Goal: Transaction & Acquisition: Obtain resource

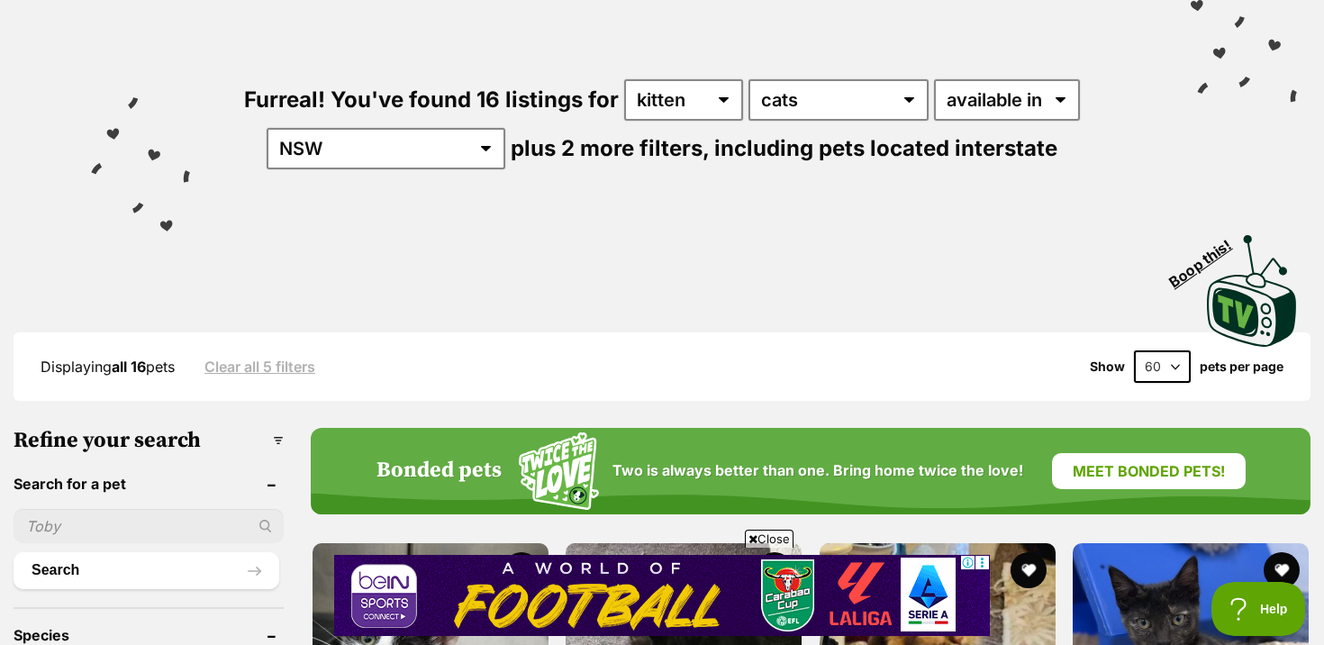
scroll to position [93, 0]
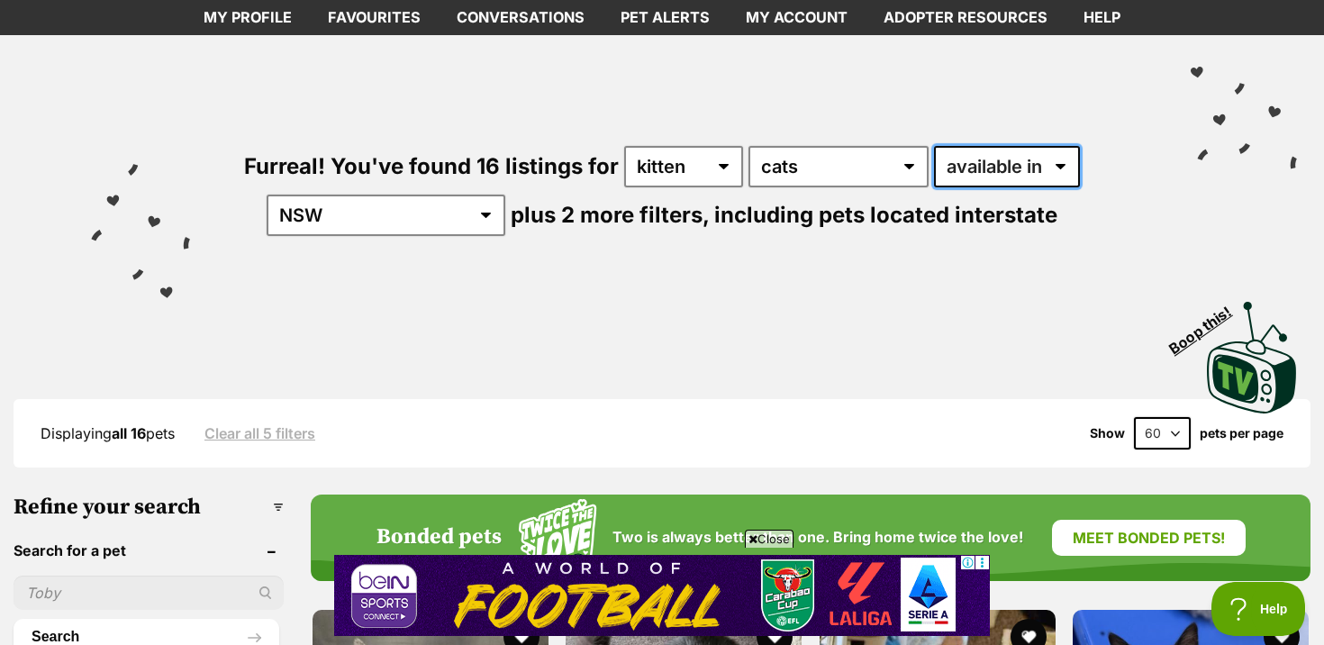
click at [1040, 181] on select "available in located in" at bounding box center [1007, 166] width 146 height 41
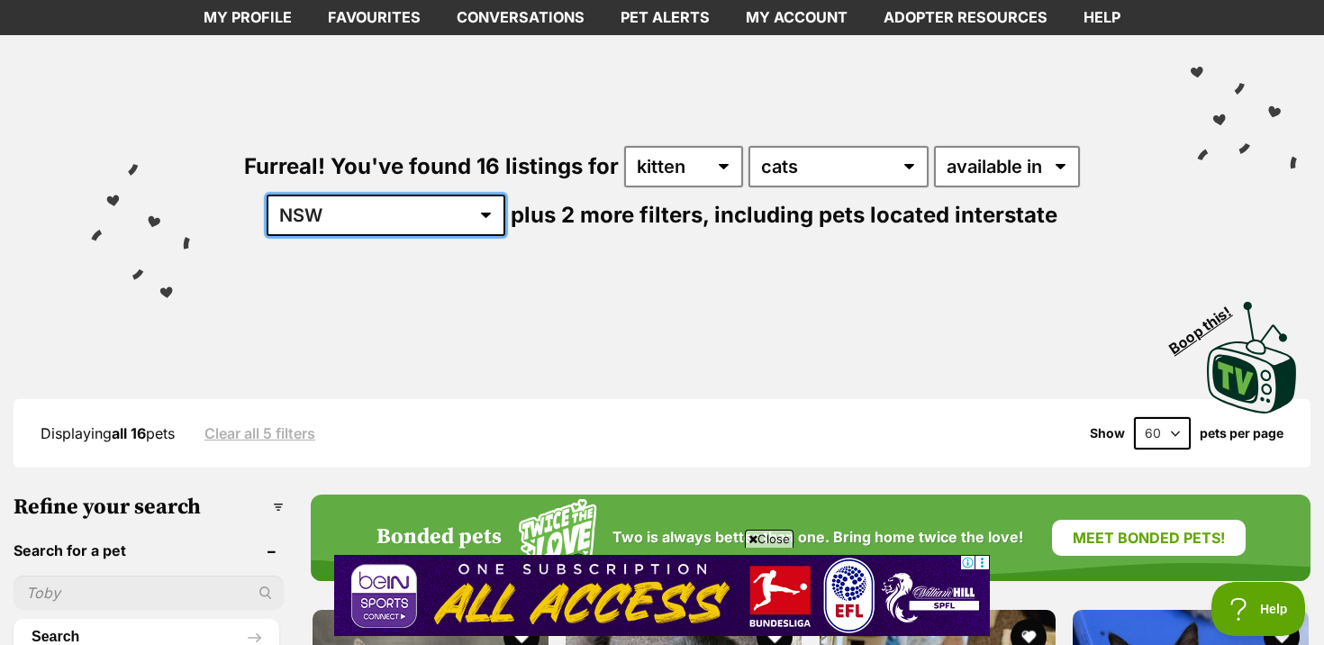
click at [398, 221] on select "Australia ACT NSW NT QLD SA TAS VIC WA" at bounding box center [386, 215] width 239 height 41
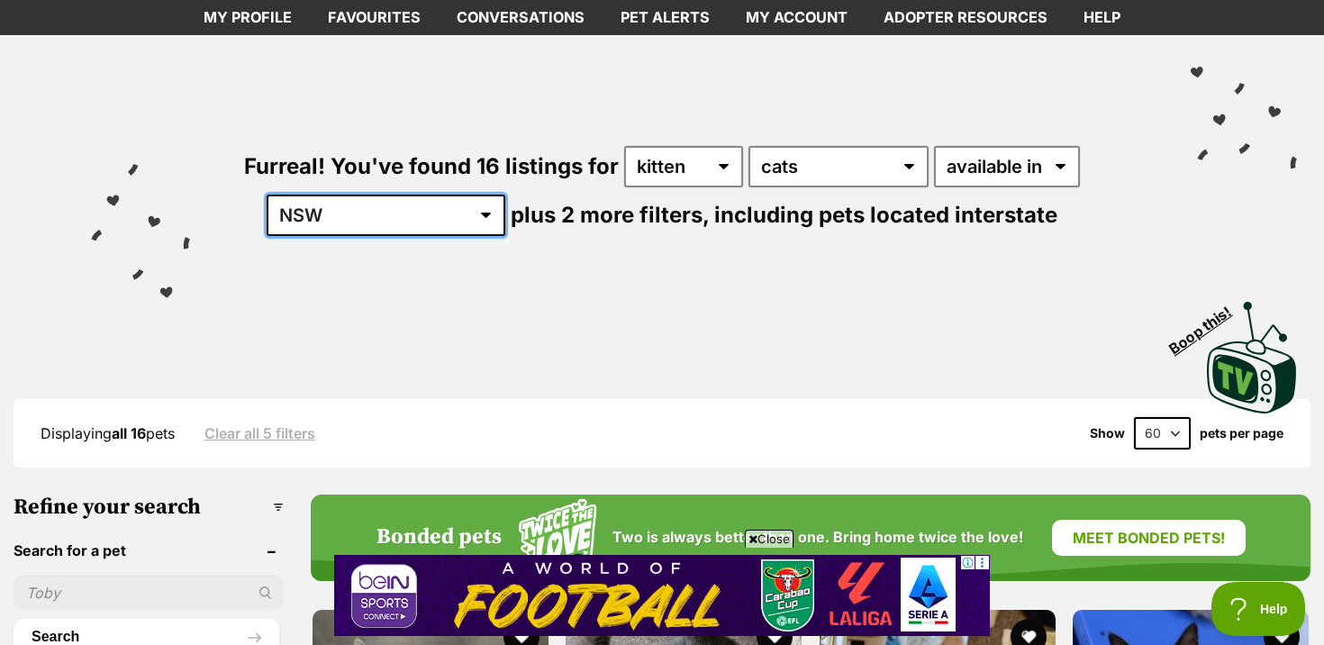
select select "any"
click at [323, 195] on select "Australia ACT NSW NT QLD SA TAS VIC WA" at bounding box center [386, 215] width 239 height 41
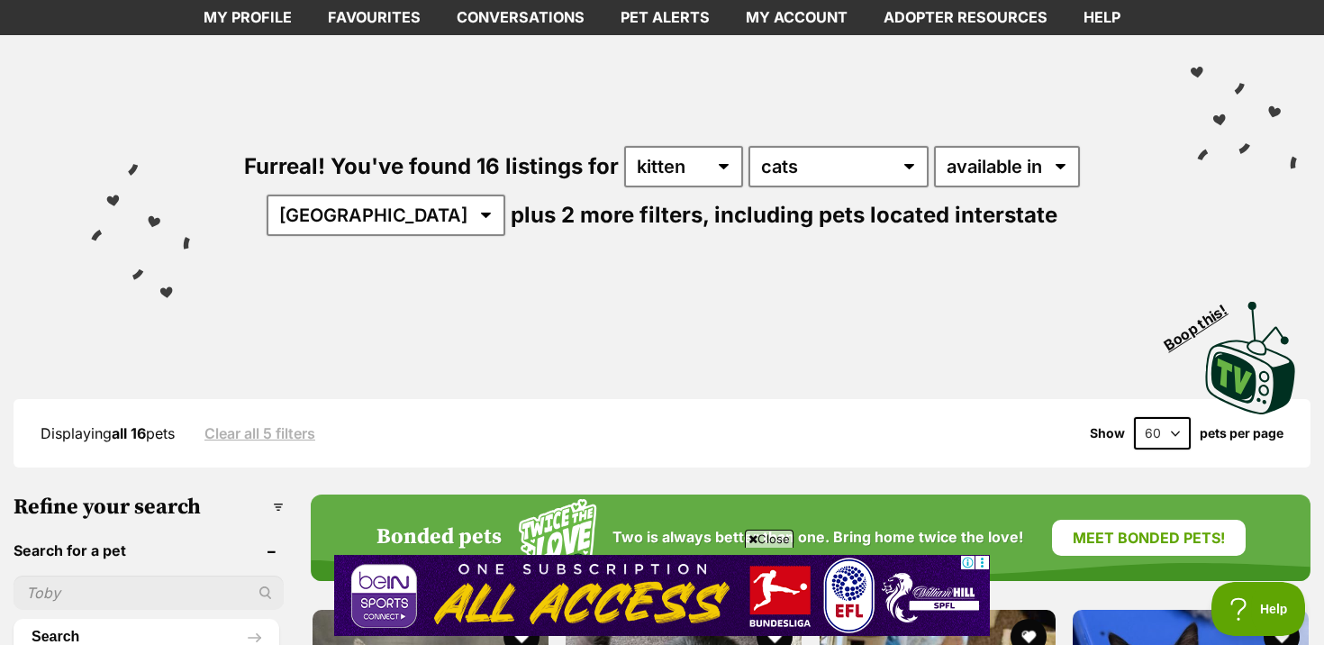
click at [540, 302] on div "Visit PetRescue TV (external site) Boop this!" at bounding box center [662, 350] width 1270 height 131
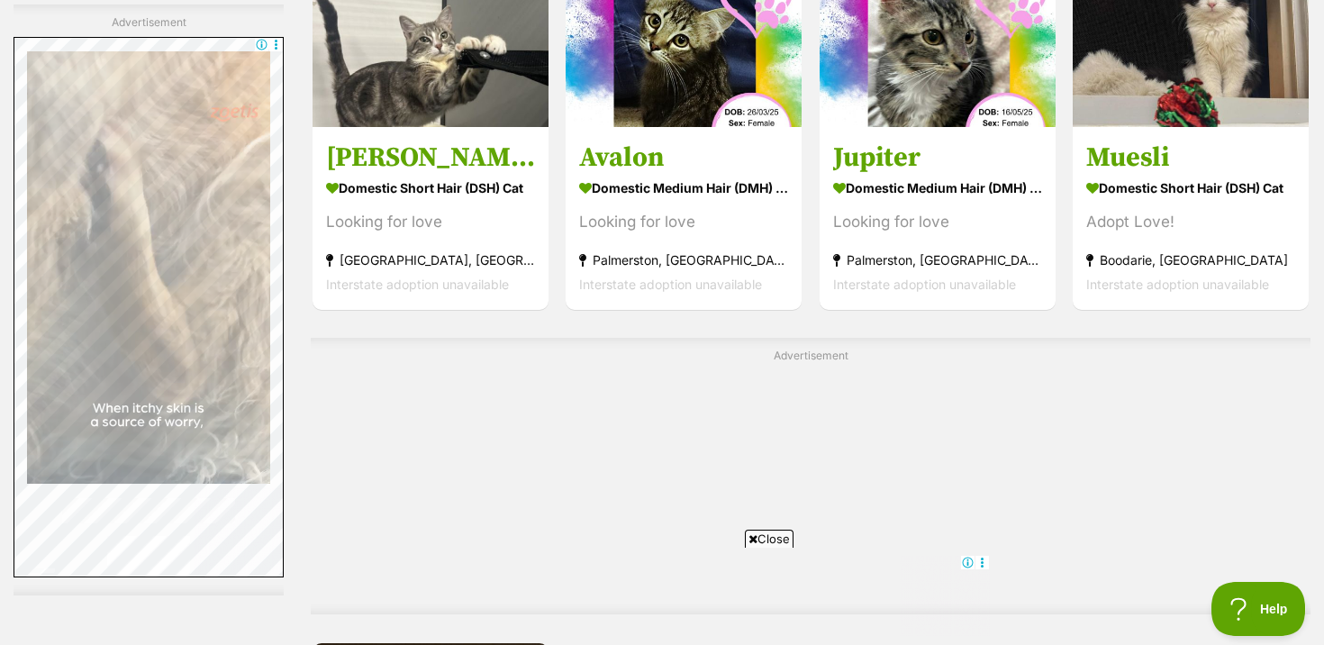
scroll to position [4094, 0]
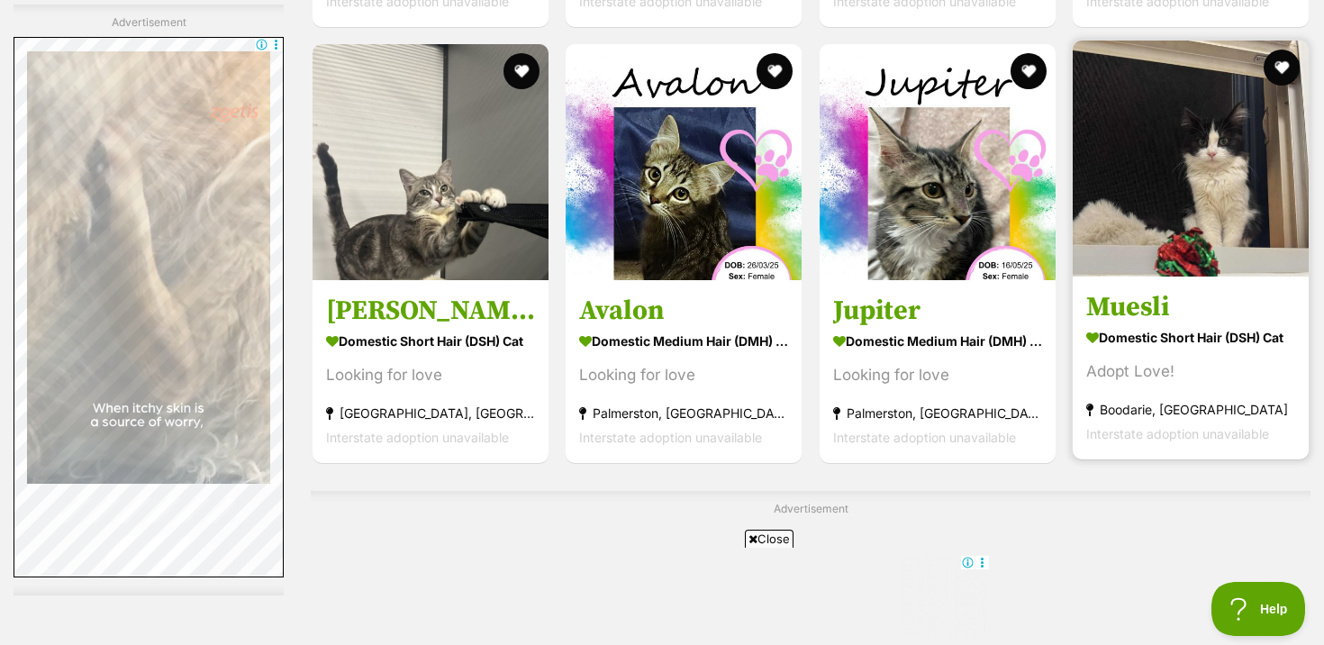
click at [1188, 346] on strong "Domestic Short Hair (DSH) Cat" at bounding box center [1190, 336] width 209 height 26
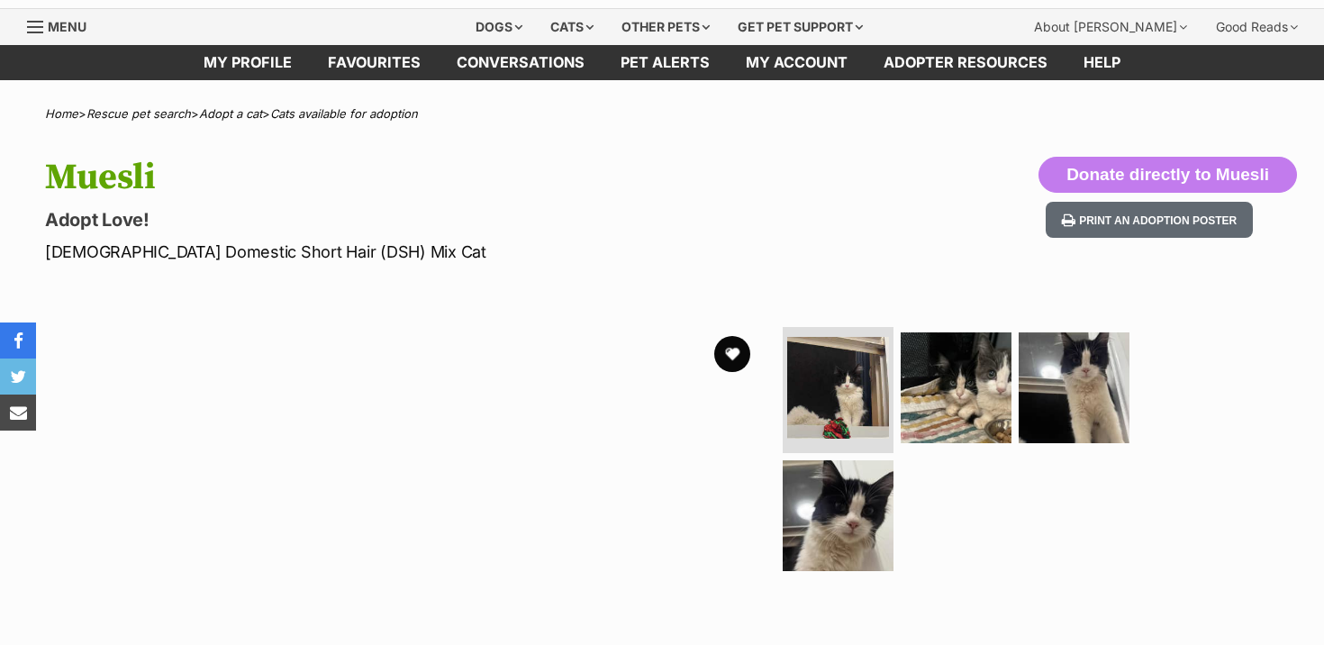
scroll to position [65, 0]
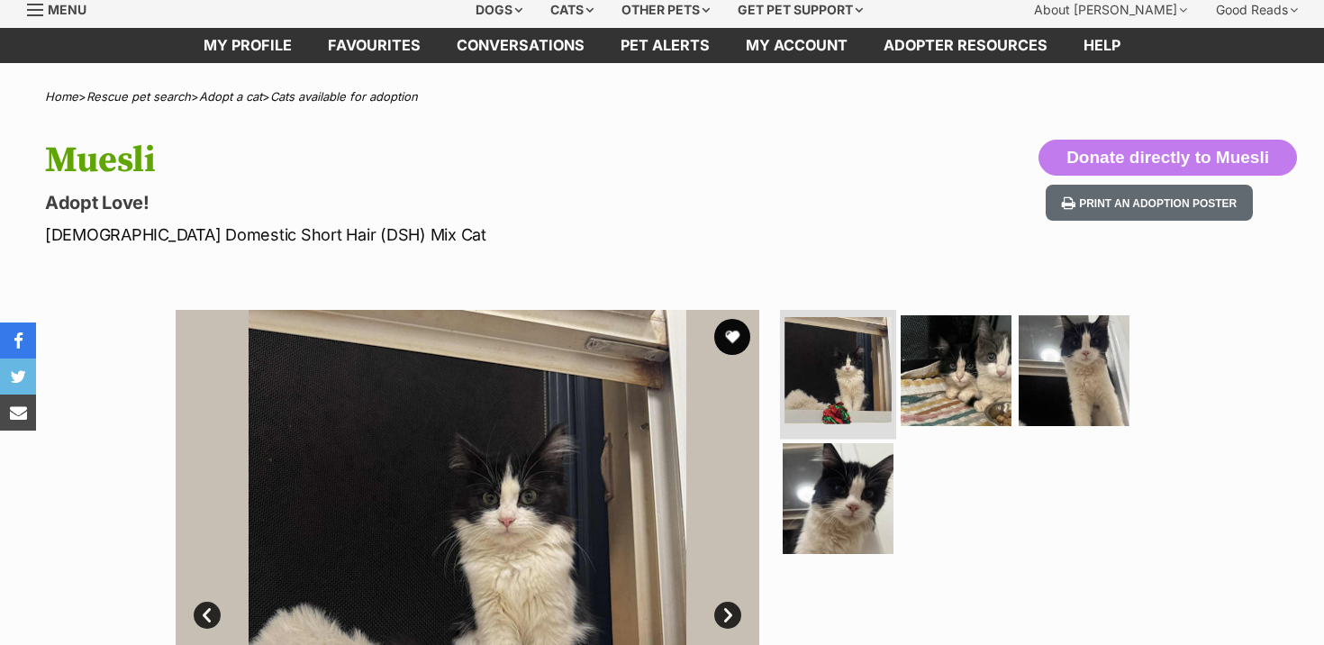
click at [808, 356] on img at bounding box center [837, 370] width 107 height 107
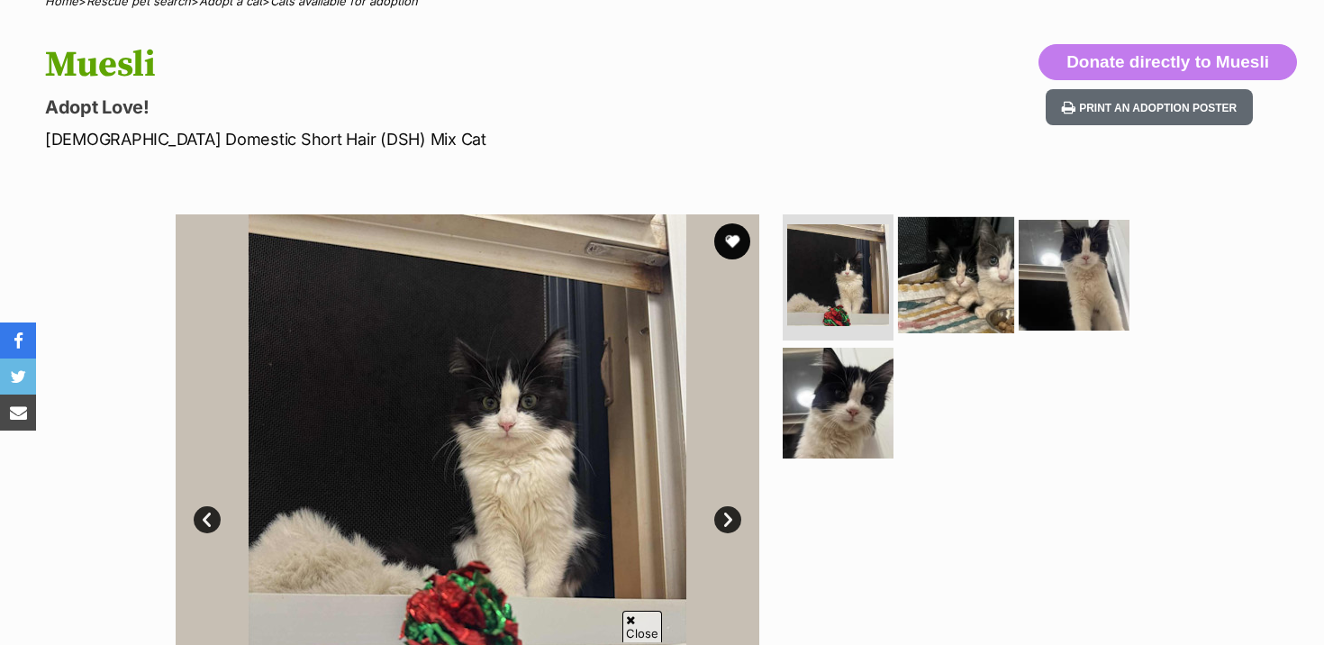
scroll to position [0, 0]
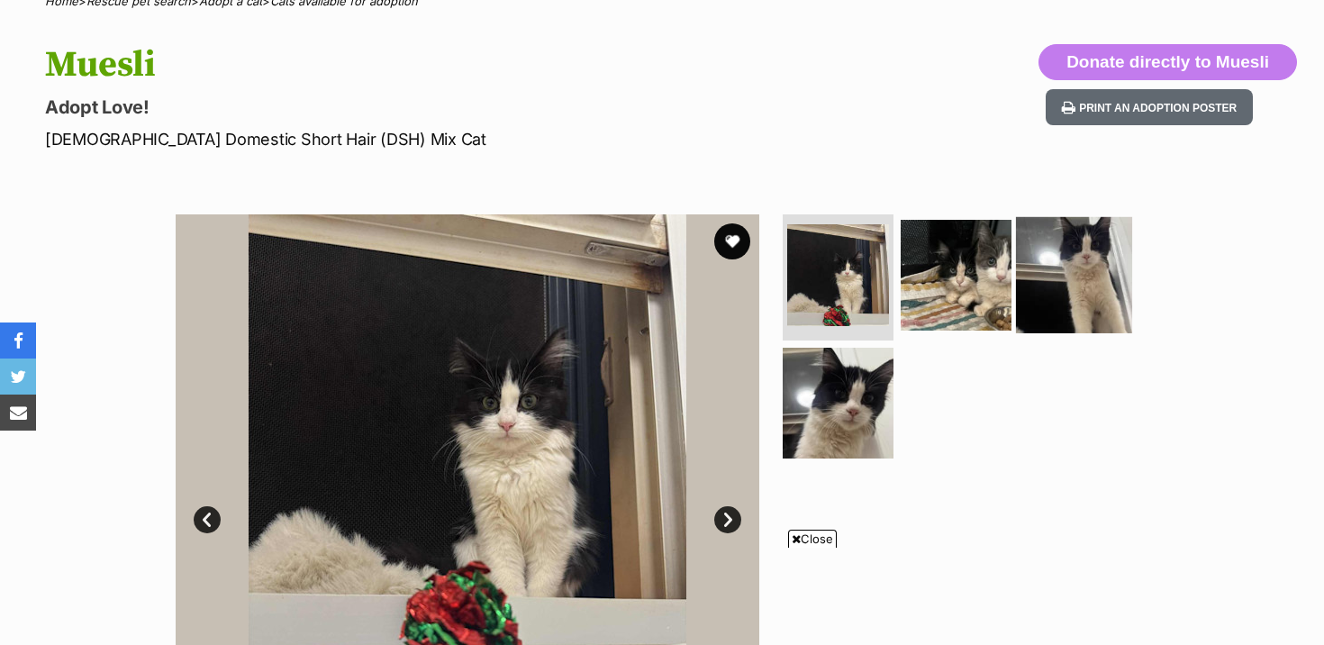
click at [1061, 275] on img at bounding box center [1074, 275] width 116 height 116
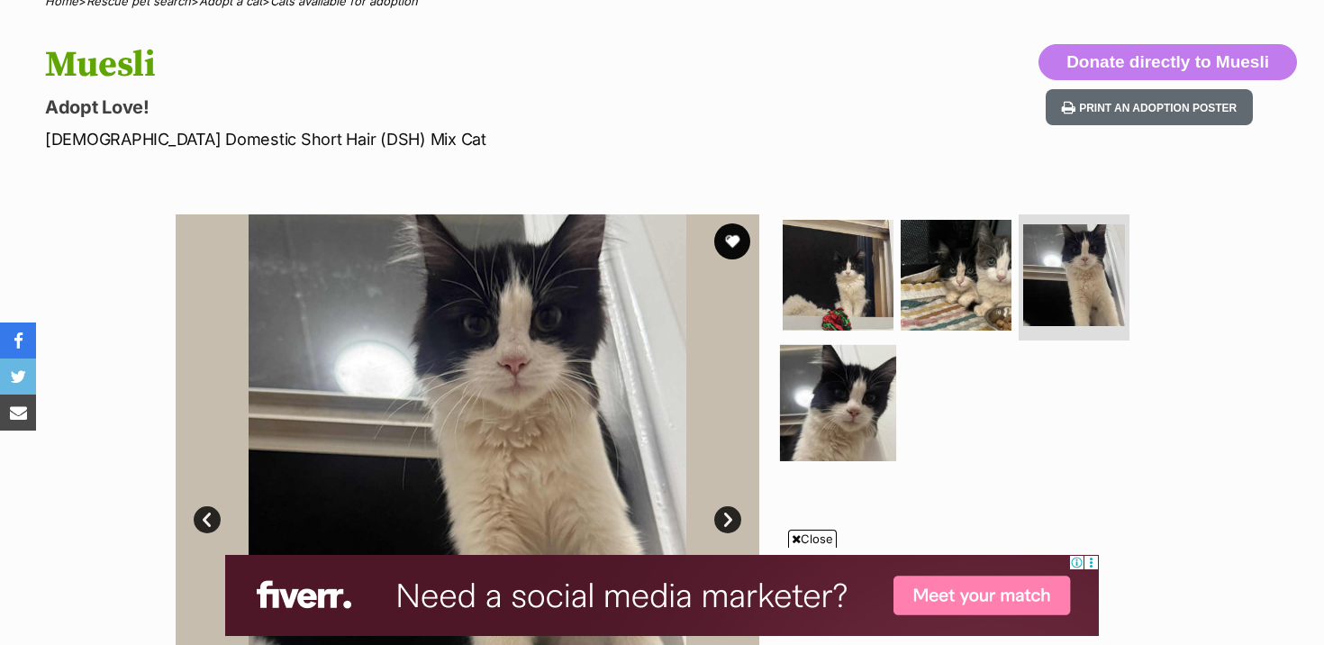
click at [888, 372] on img at bounding box center [838, 402] width 116 height 116
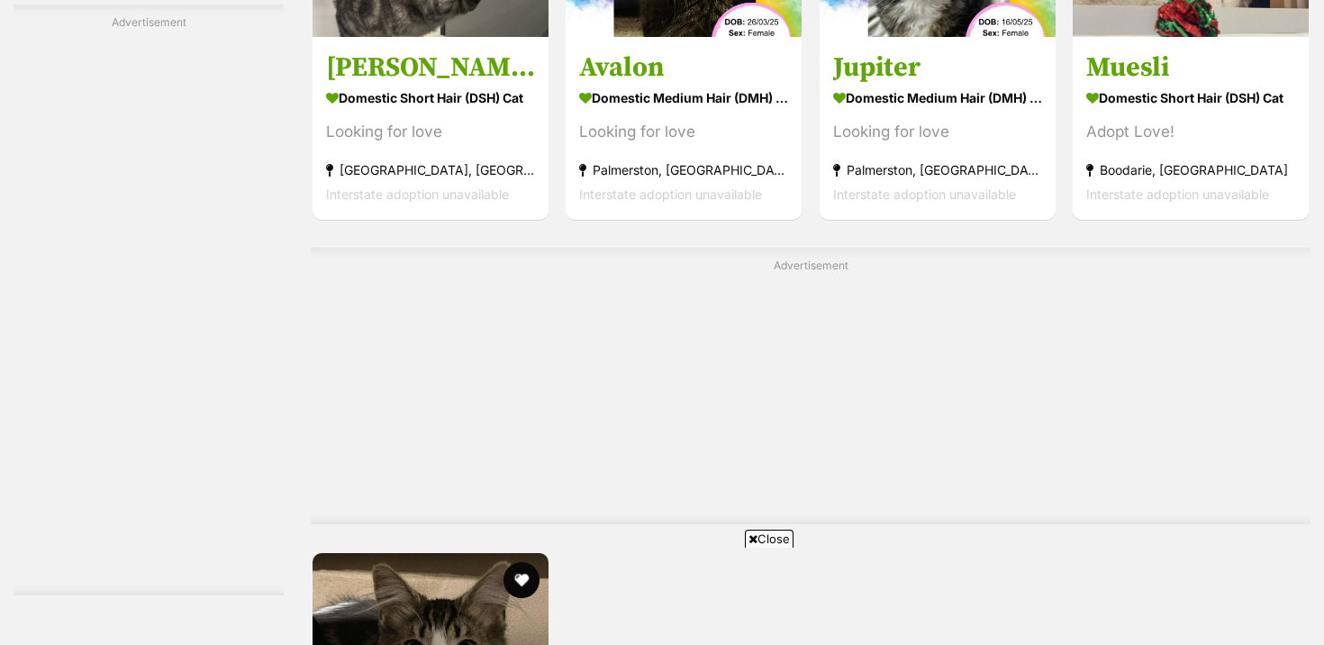
scroll to position [4682, 0]
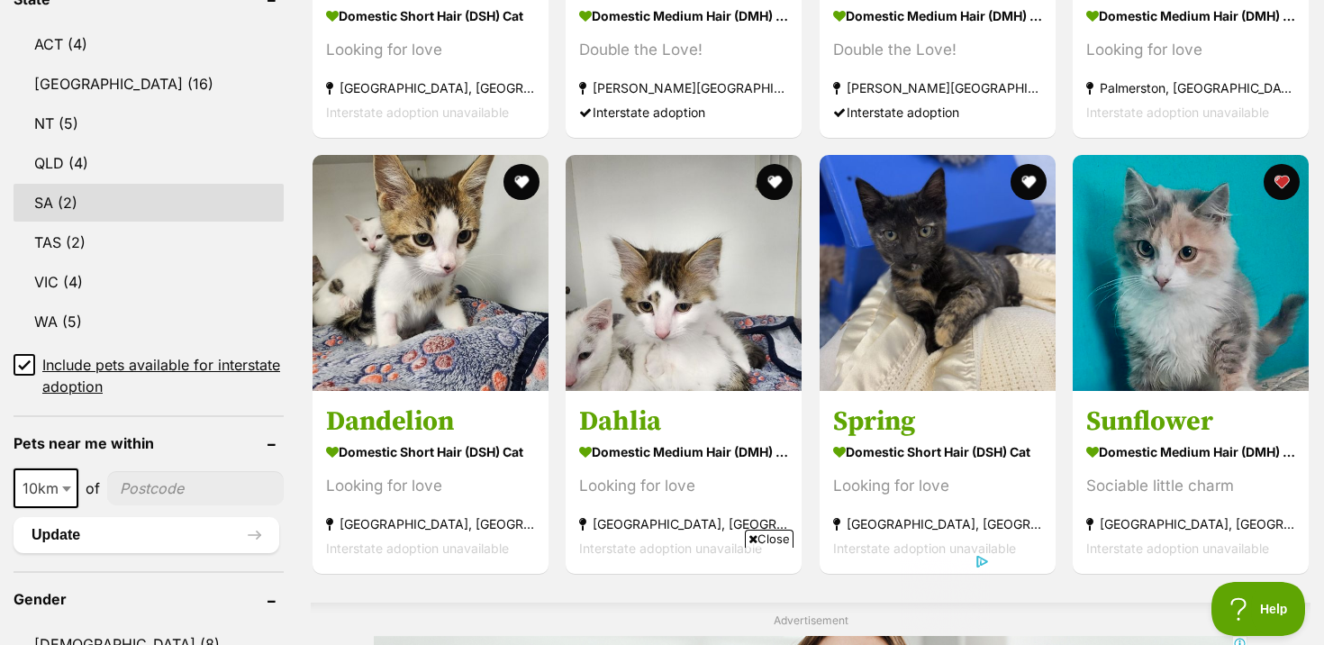
scroll to position [995, 0]
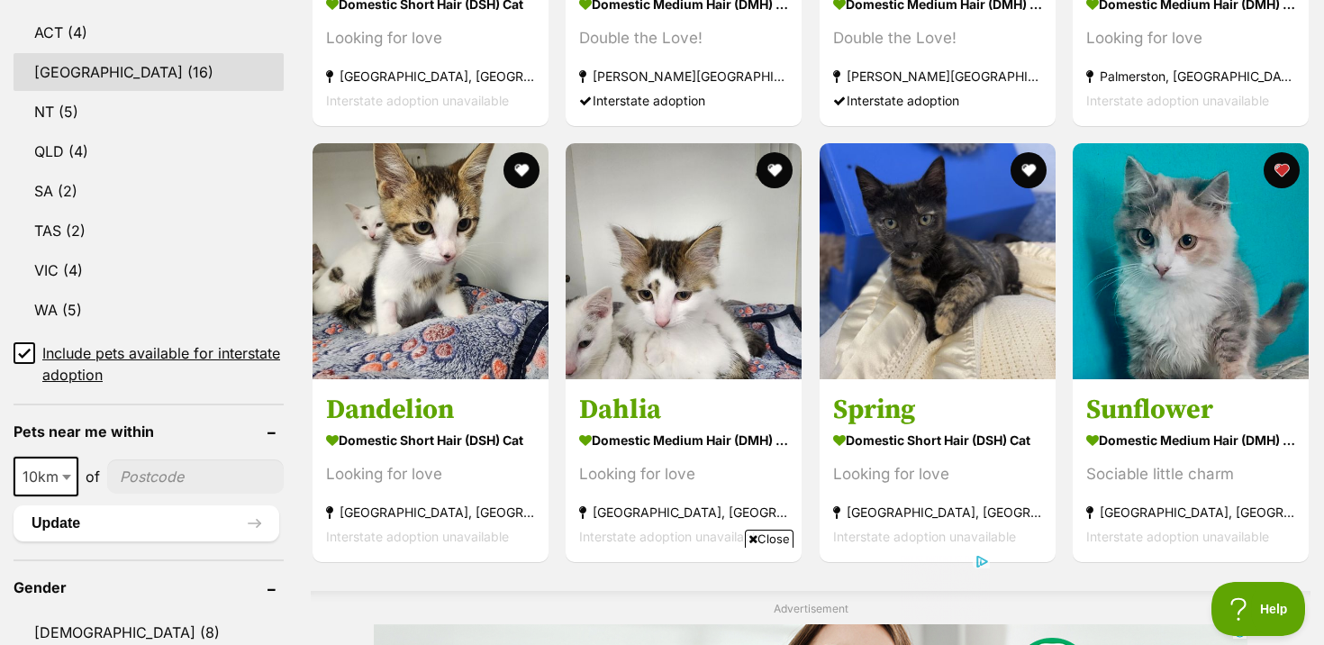
click at [154, 76] on link "[GEOGRAPHIC_DATA] (16)" at bounding box center [149, 72] width 270 height 38
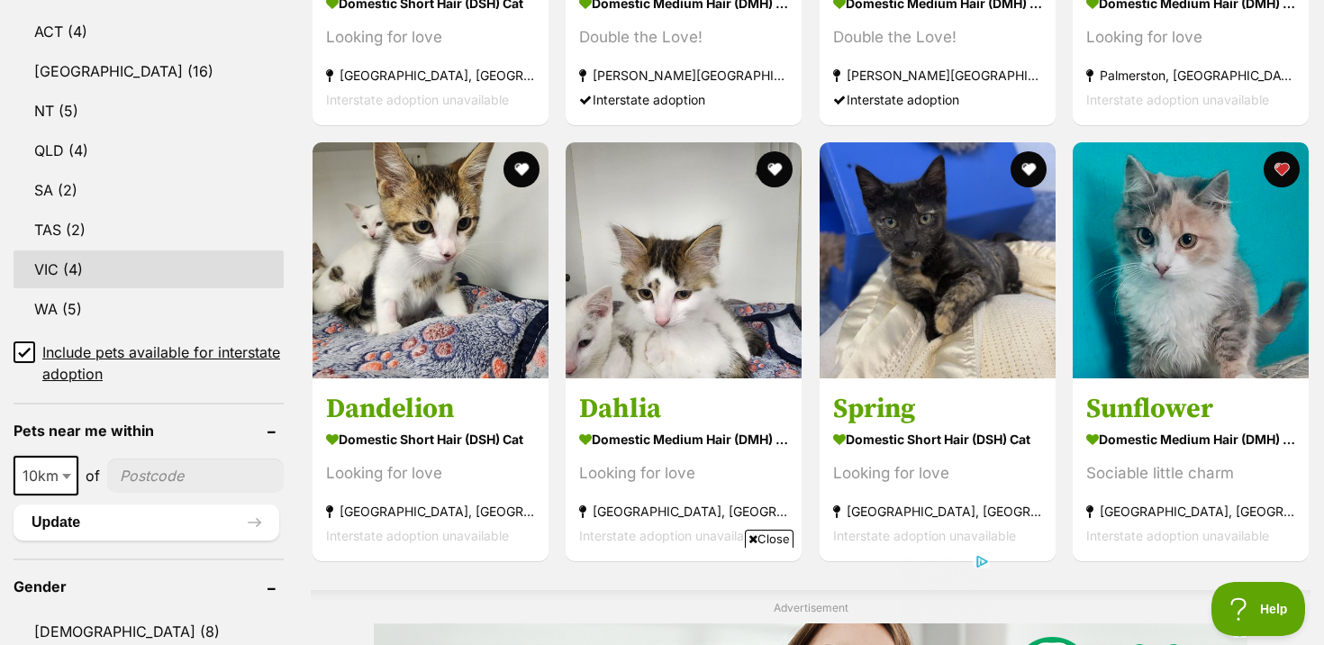
scroll to position [1137, 0]
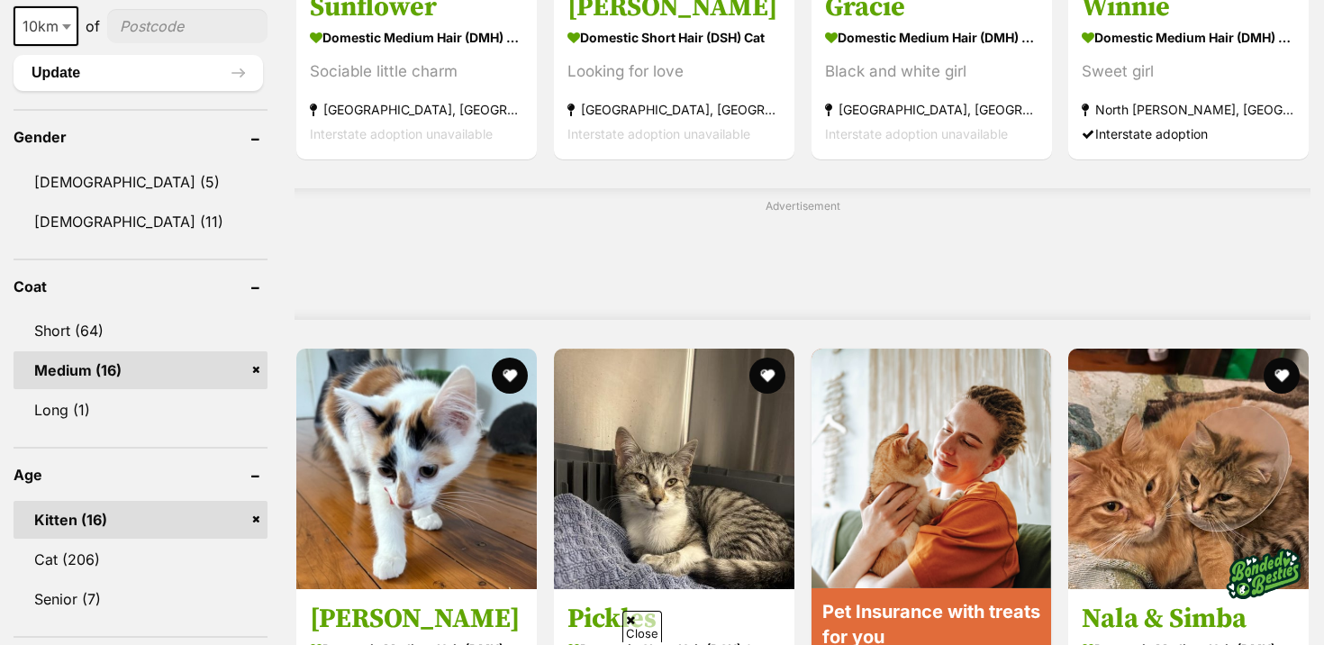
scroll to position [1449, 0]
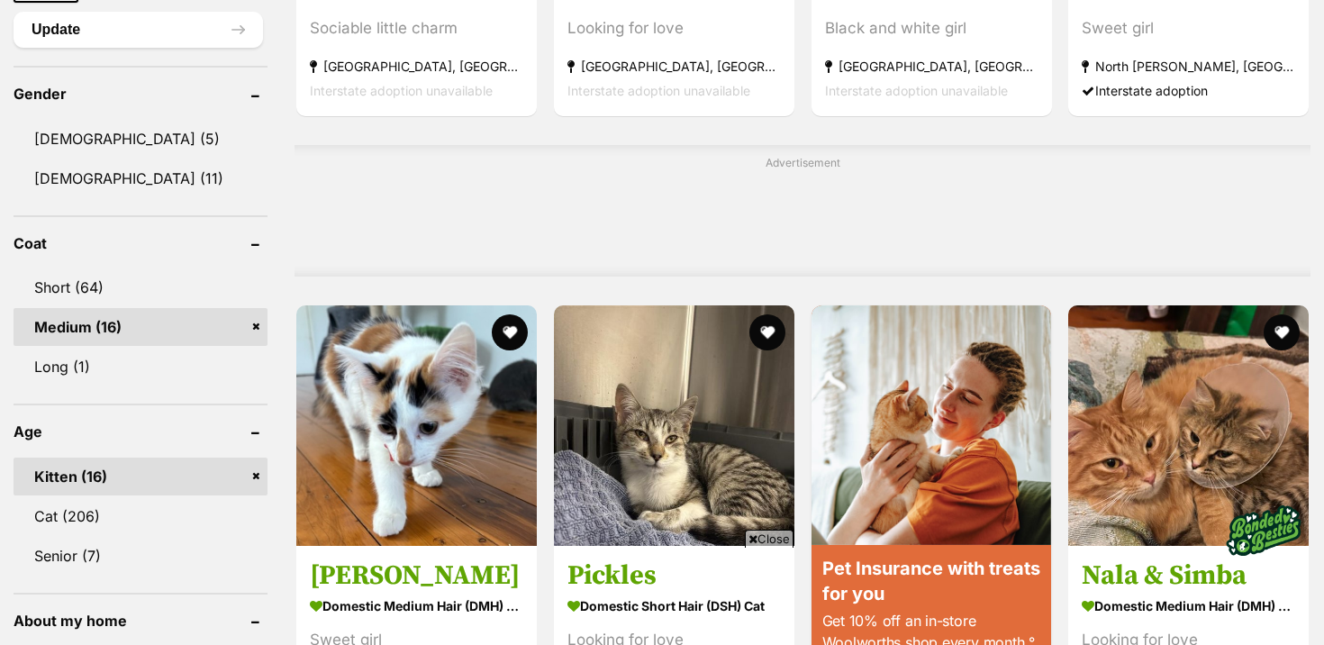
click at [258, 326] on link "Medium (16)" at bounding box center [141, 327] width 254 height 38
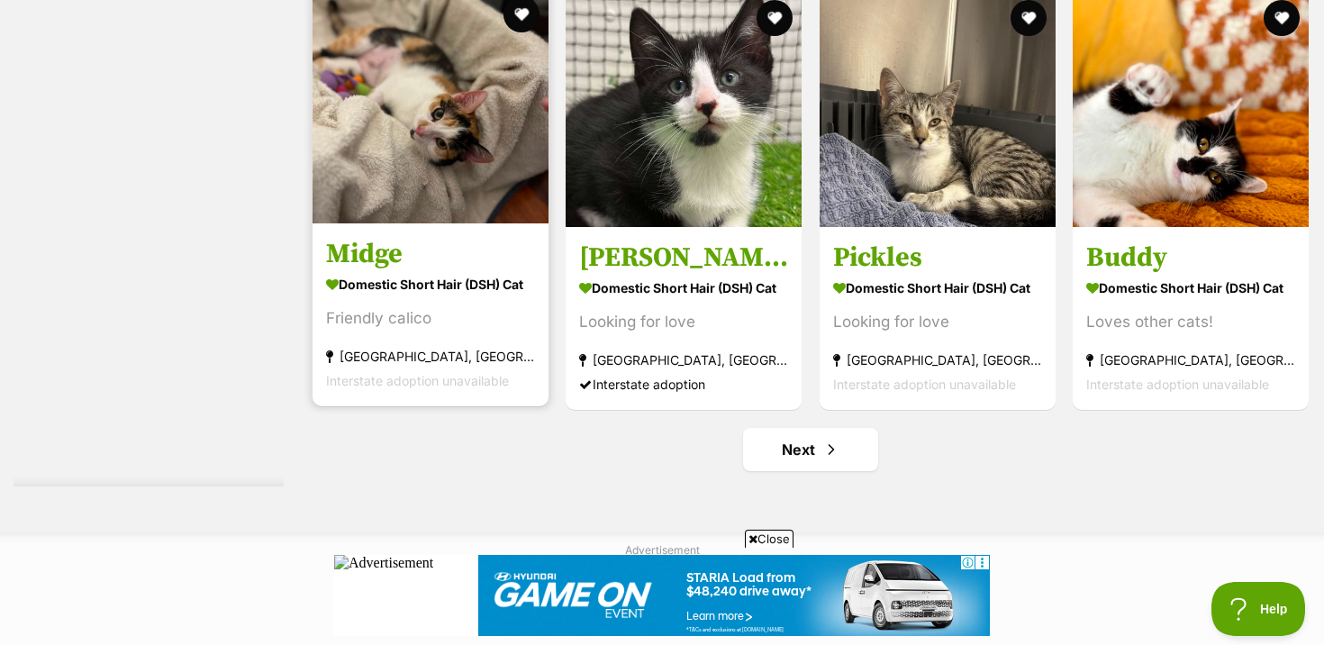
click at [469, 297] on strong "Domestic Short Hair (DSH) Cat" at bounding box center [430, 284] width 209 height 26
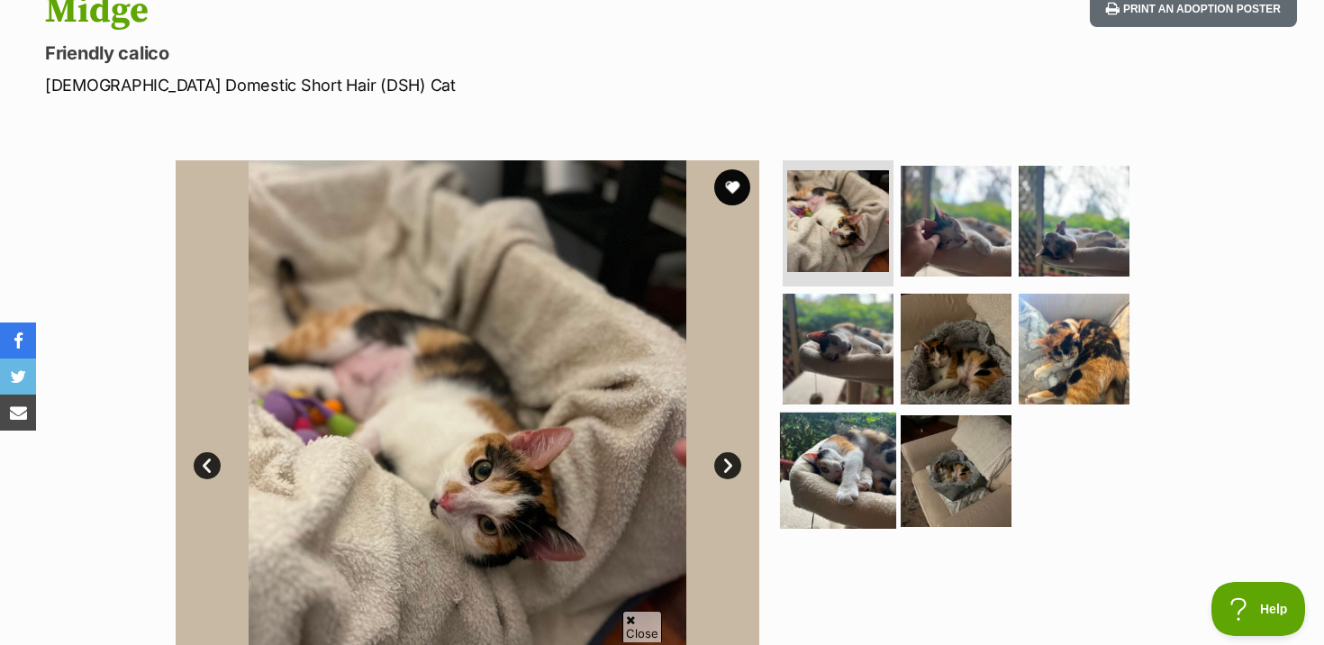
click at [860, 463] on img at bounding box center [838, 470] width 116 height 116
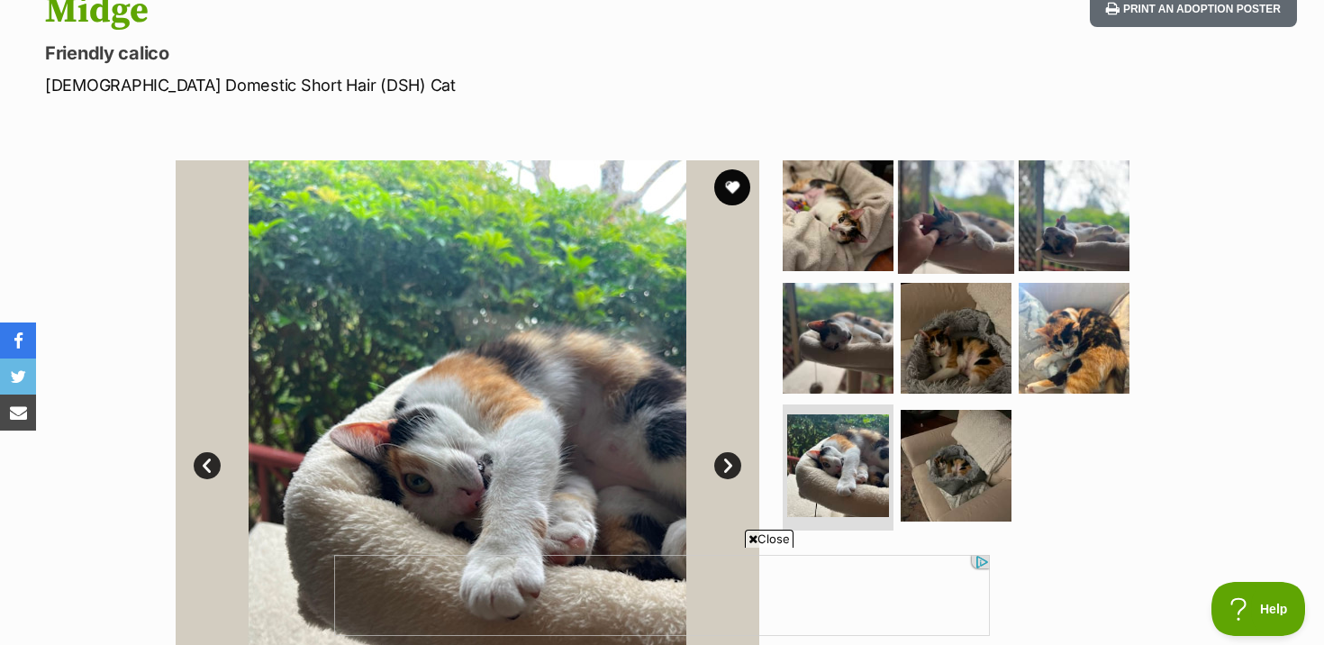
click at [980, 232] on img at bounding box center [956, 216] width 116 height 116
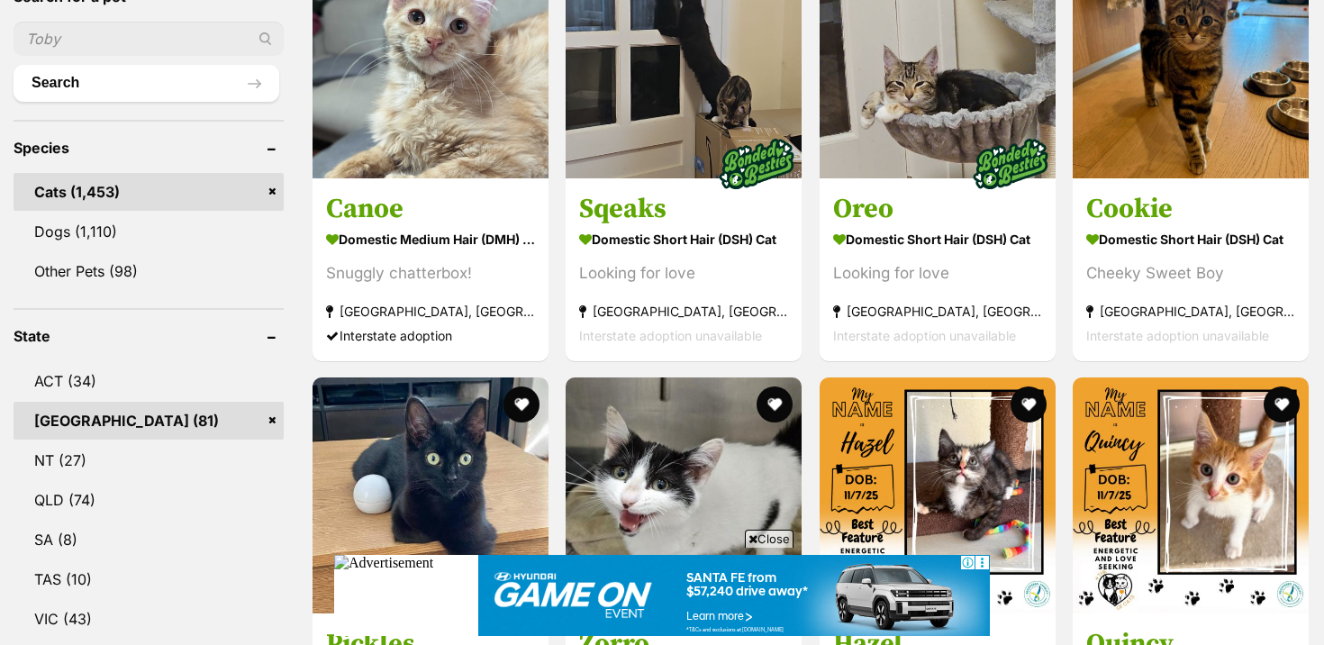
scroll to position [648, 0]
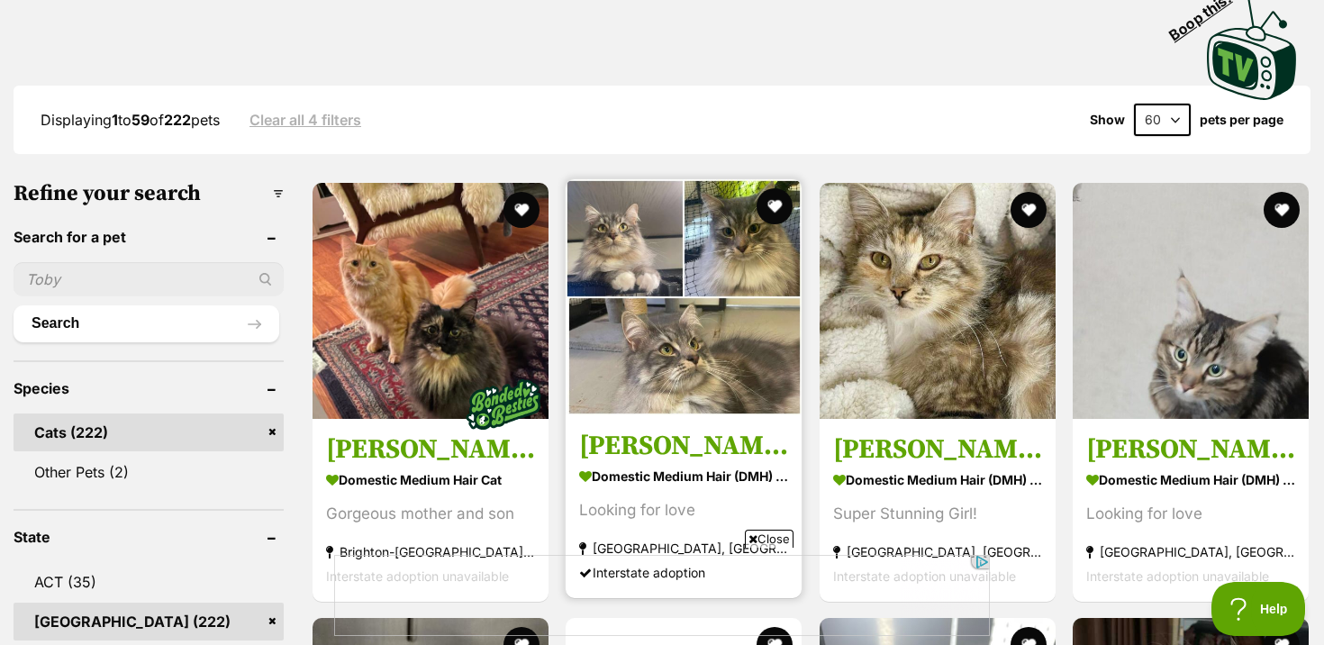
click at [756, 438] on h3 "[PERSON_NAME]" at bounding box center [683, 445] width 209 height 34
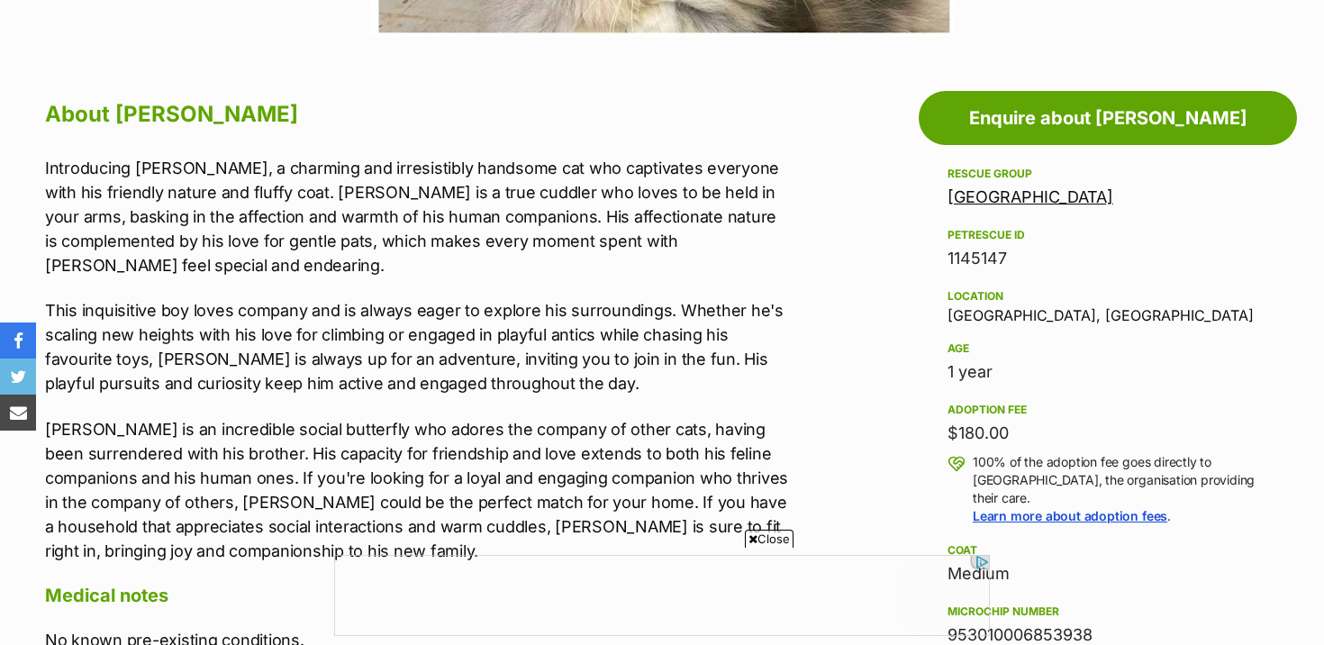
click at [354, 188] on p "Introducing [PERSON_NAME], a charming and irresistibly handsome cat who captiva…" at bounding box center [417, 217] width 744 height 122
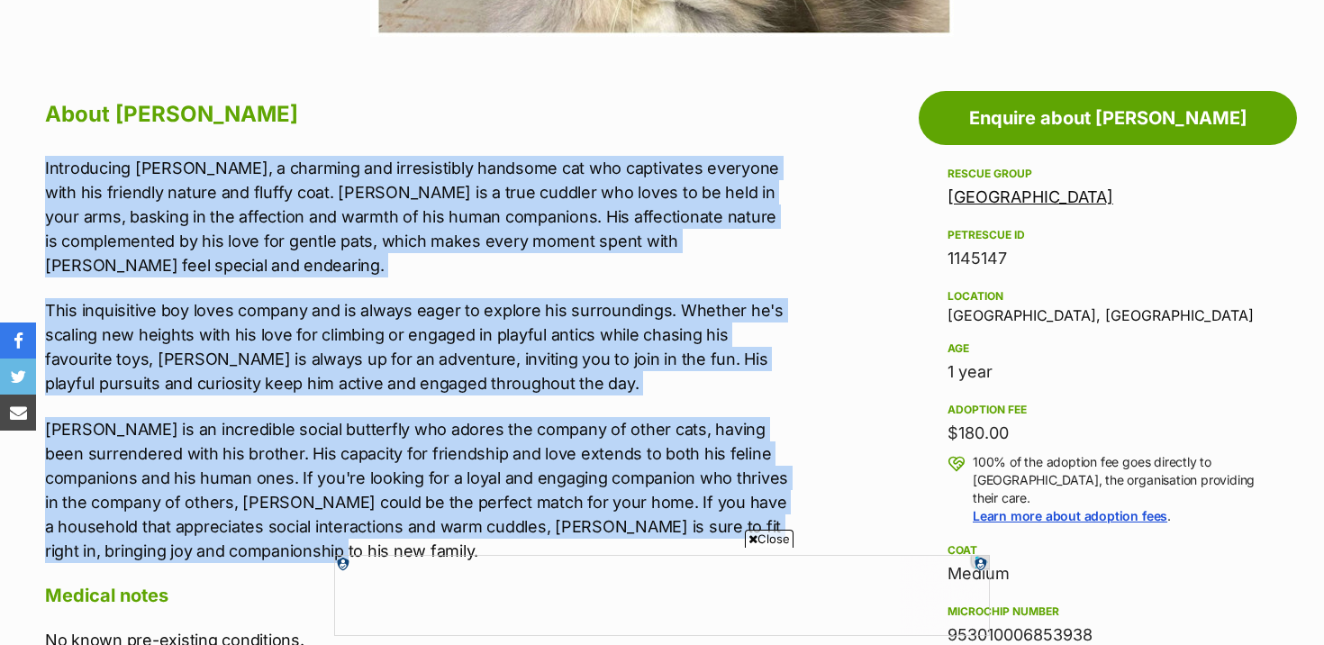
drag, startPoint x: 44, startPoint y: 168, endPoint x: 444, endPoint y: 520, distance: 532.8
click at [444, 520] on div "Introducing [PERSON_NAME], a charming and irresistibly handsome cat who captiva…" at bounding box center [417, 359] width 744 height 407
copy div "Introducing [PERSON_NAME], a charming and irresistibly handsome cat who captiva…"
